Goal: Information Seeking & Learning: Understand process/instructions

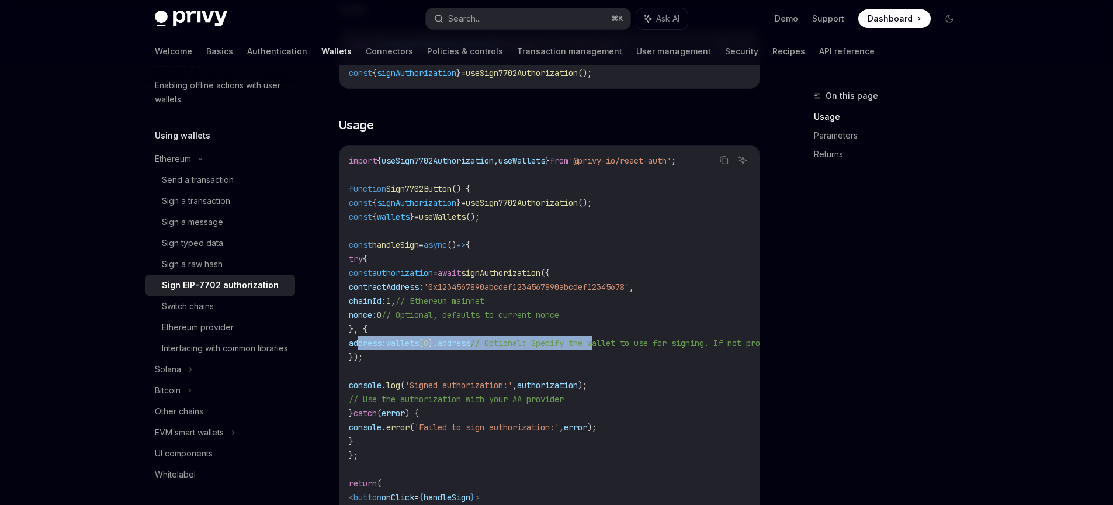
drag, startPoint x: 686, startPoint y: 340, endPoint x: 356, endPoint y: 338, distance: 330.1
click at [356, 338] on span "address: wallets [ 0 ]. address // Optional: Specify the wallet to use for sign…" at bounding box center [641, 343] width 584 height 11
click at [363, 338] on span "address:" at bounding box center [367, 343] width 37 height 11
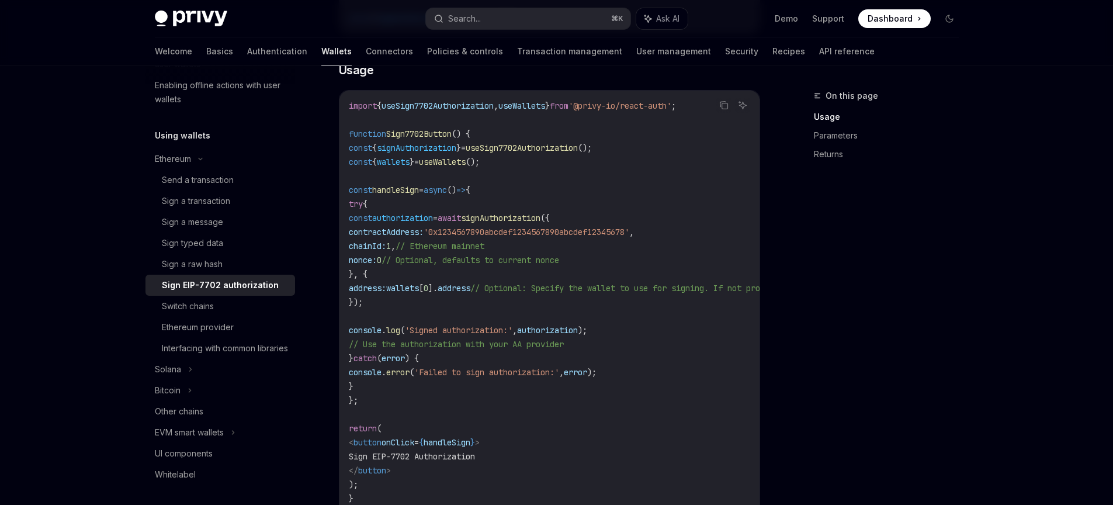
scroll to position [150, 0]
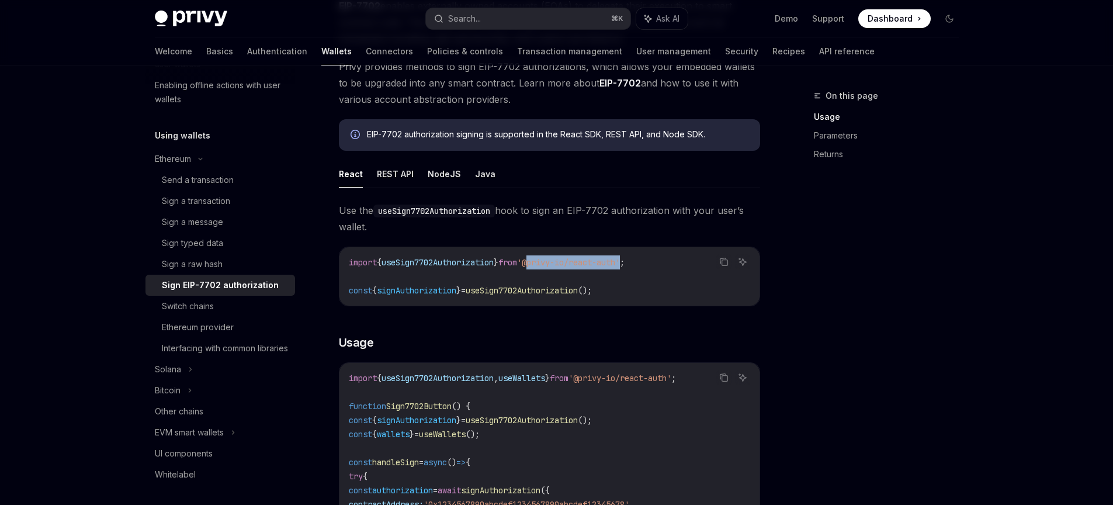
drag, startPoint x: 642, startPoint y: 263, endPoint x: 545, endPoint y: 266, distance: 97.0
click at [545, 266] on span "'@privy-io/react-auth'" at bounding box center [568, 262] width 103 height 11
copy span "@privy-io/react-auth"
drag, startPoint x: 655, startPoint y: 262, endPoint x: 347, endPoint y: 264, distance: 307.9
click at [347, 264] on div "import { useSign7702Authorization } from '@privy-io/react-auth' ; const { signA…" at bounding box center [549, 276] width 420 height 58
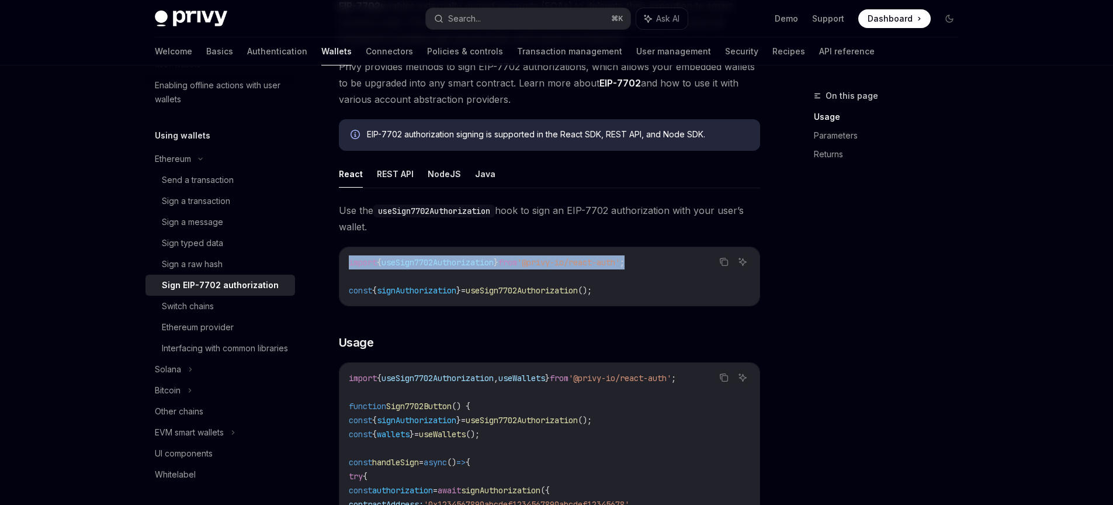
copy span "import { useSign7702Authorization } from '@privy-io/react-auth' ;"
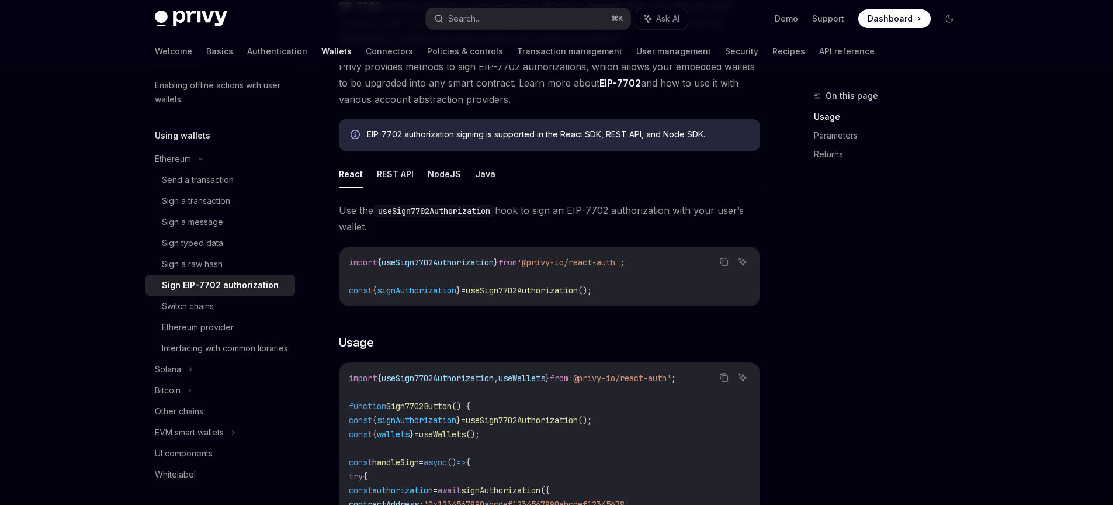
click at [591, 269] on code "import { useSign7702Authorization } from '@privy-io/react-auth' ; const { signA…" at bounding box center [549, 276] width 401 height 42
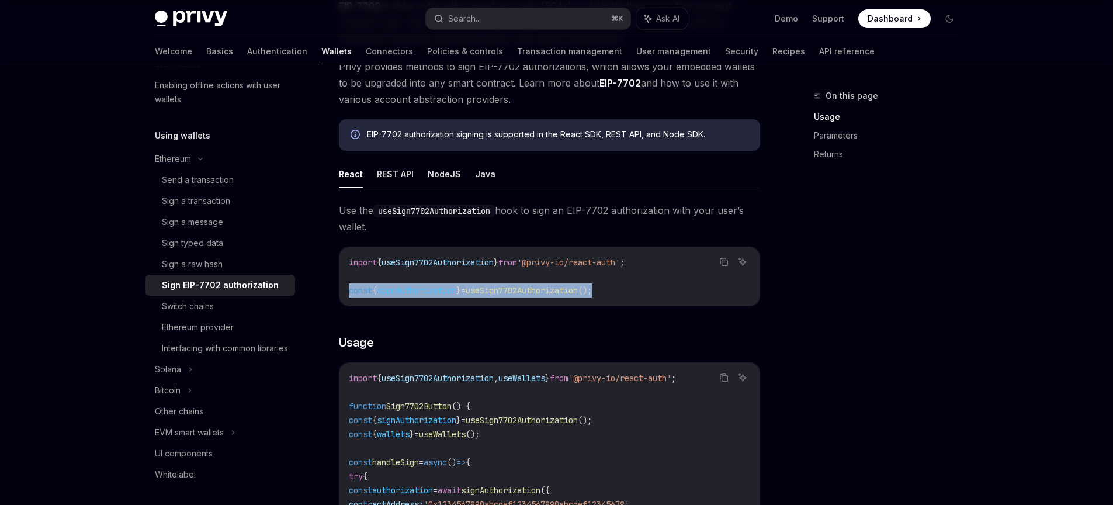
drag, startPoint x: 619, startPoint y: 290, endPoint x: 345, endPoint y: 288, distance: 274.0
click at [345, 288] on div "import { useSign7702Authorization } from '@privy-io/react-auth' ; const { signA…" at bounding box center [549, 276] width 420 height 58
copy span "const { signAuthorization } = useSign7702Authorization ();"
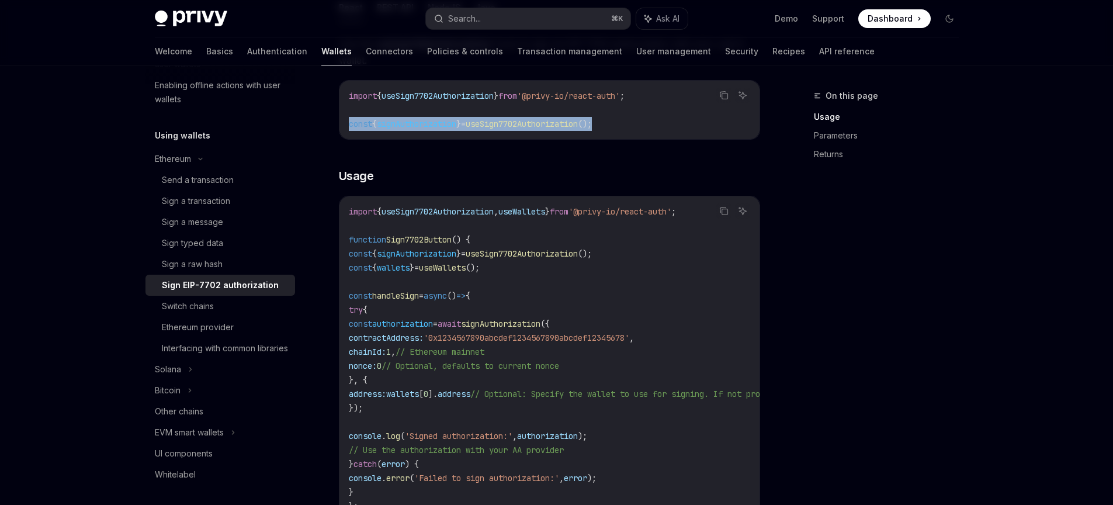
scroll to position [325, 0]
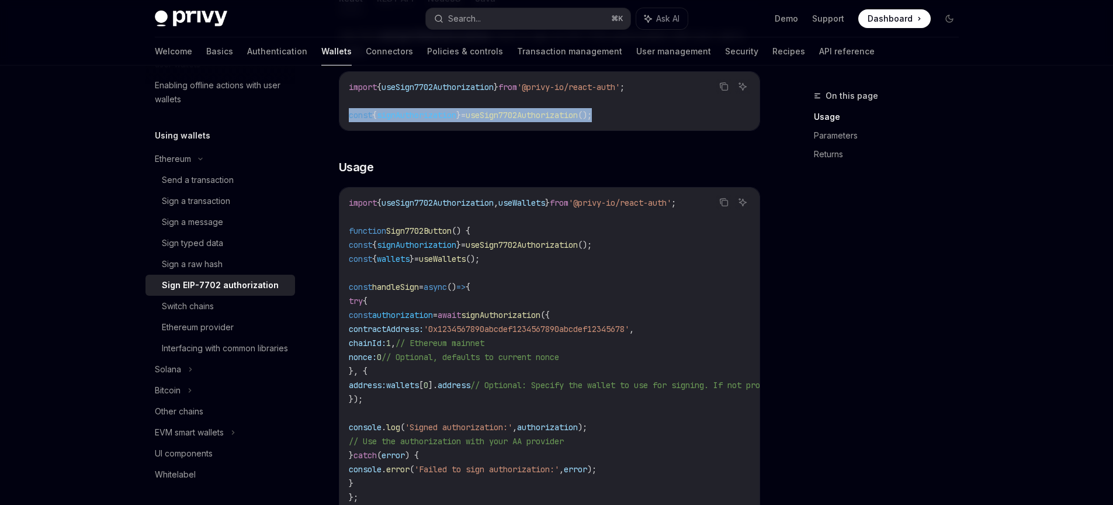
drag, startPoint x: 408, startPoint y: 314, endPoint x: 426, endPoint y: 398, distance: 85.4
click at [426, 398] on code "import { useSign7702Authorization , useWallets } from '@privy-io/react-auth' ; …" at bounding box center [655, 399] width 612 height 407
copy code "const authorization = await signAuthorization ({ contractAddress: '0x1234567890…"
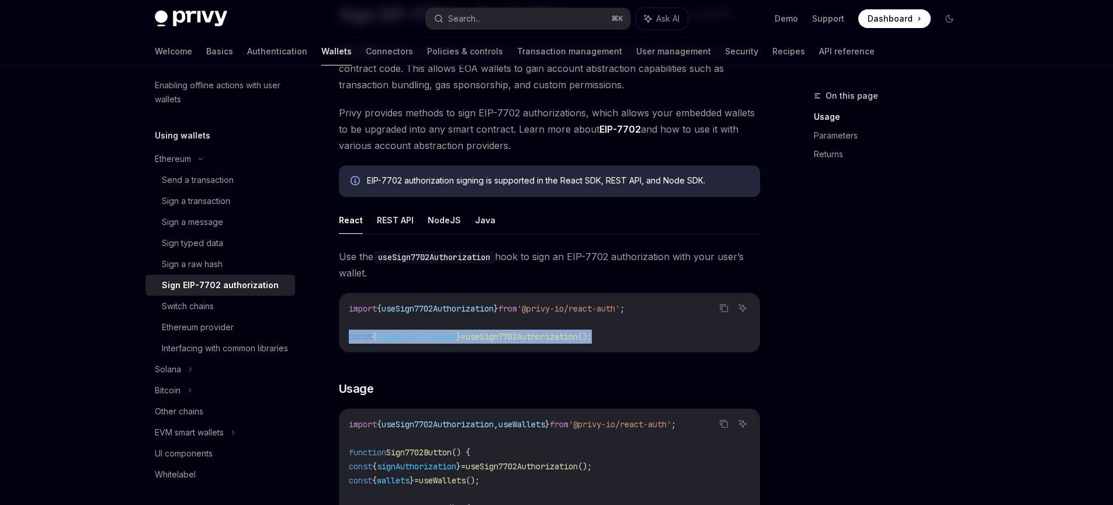
scroll to position [0, 0]
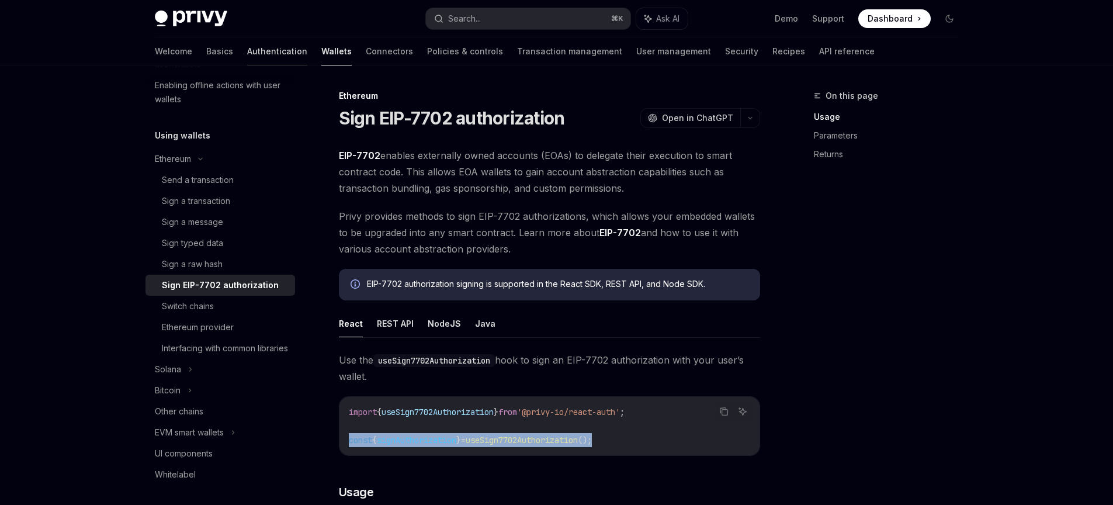
click at [247, 53] on link "Authentication" at bounding box center [277, 51] width 60 height 28
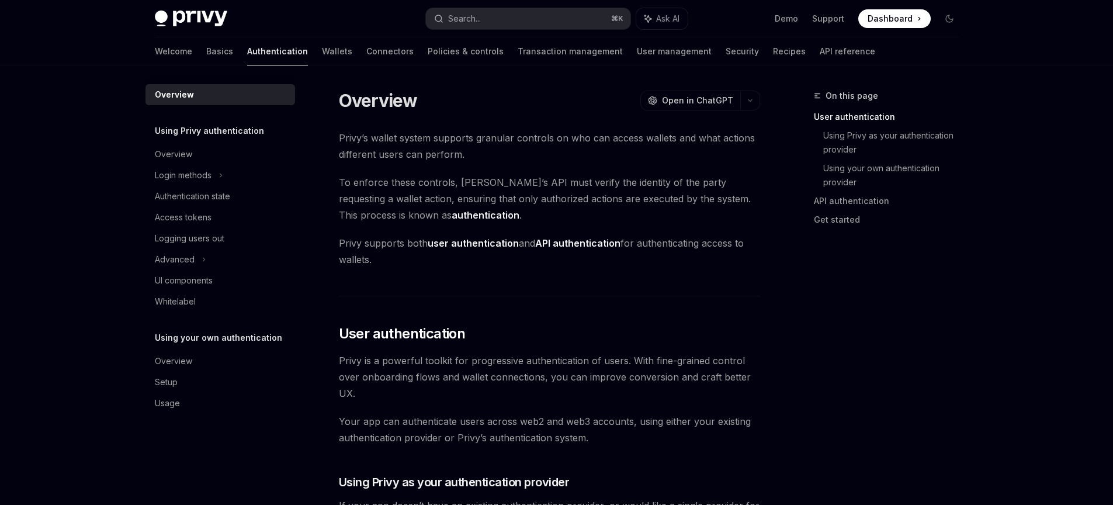
click at [208, 15] on img at bounding box center [191, 19] width 72 height 16
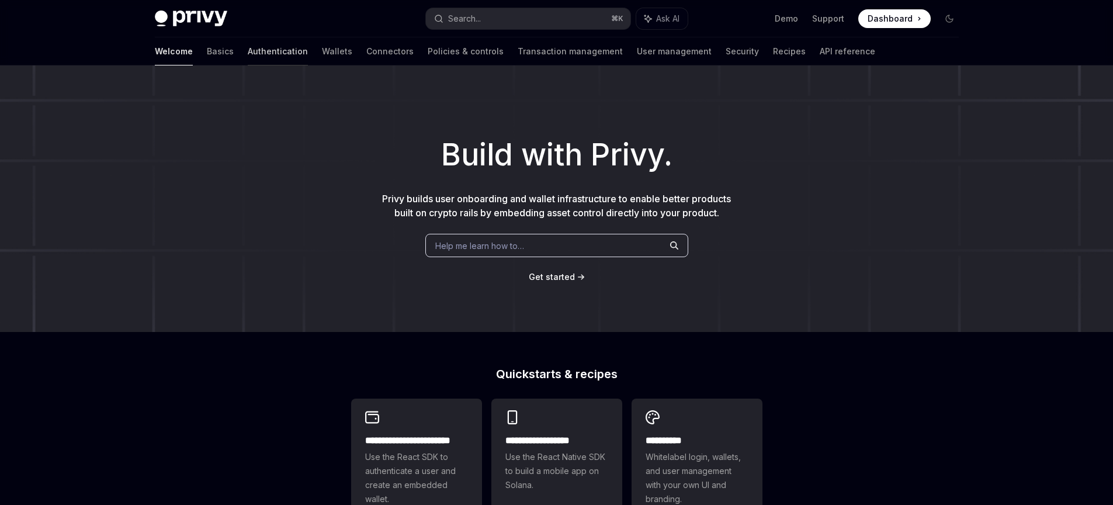
click at [248, 53] on link "Authentication" at bounding box center [278, 51] width 60 height 28
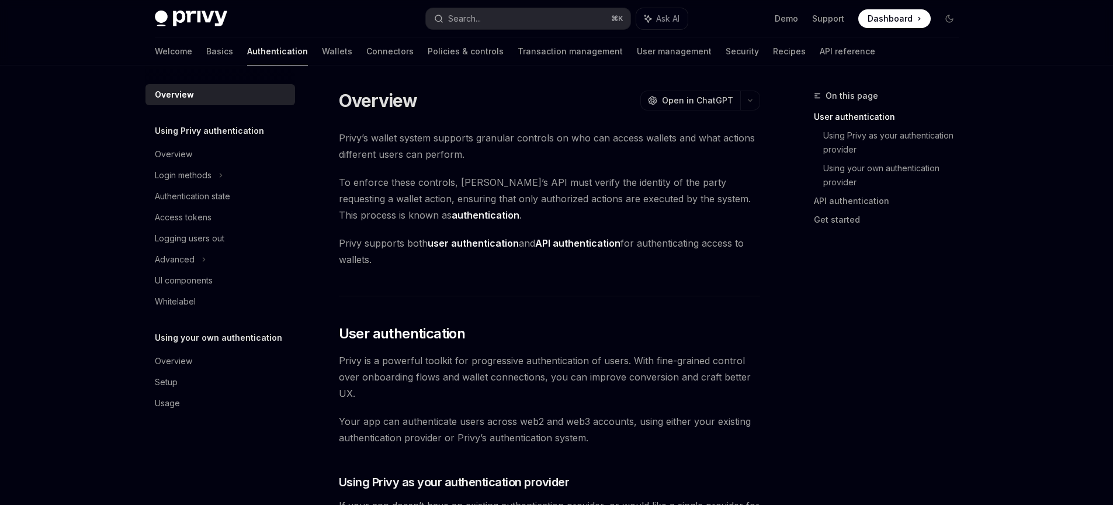
type textarea "*"
